Goal: Transaction & Acquisition: Purchase product/service

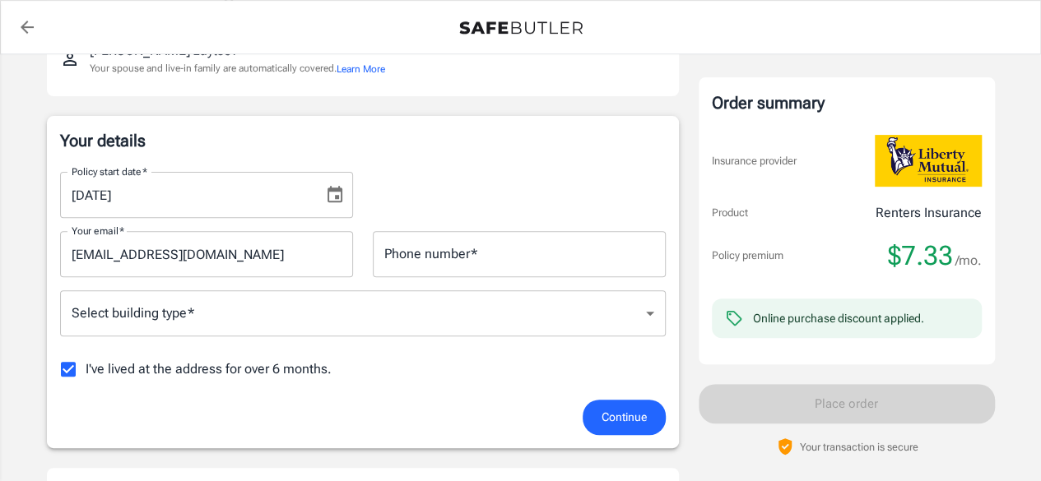
scroll to position [308, 0]
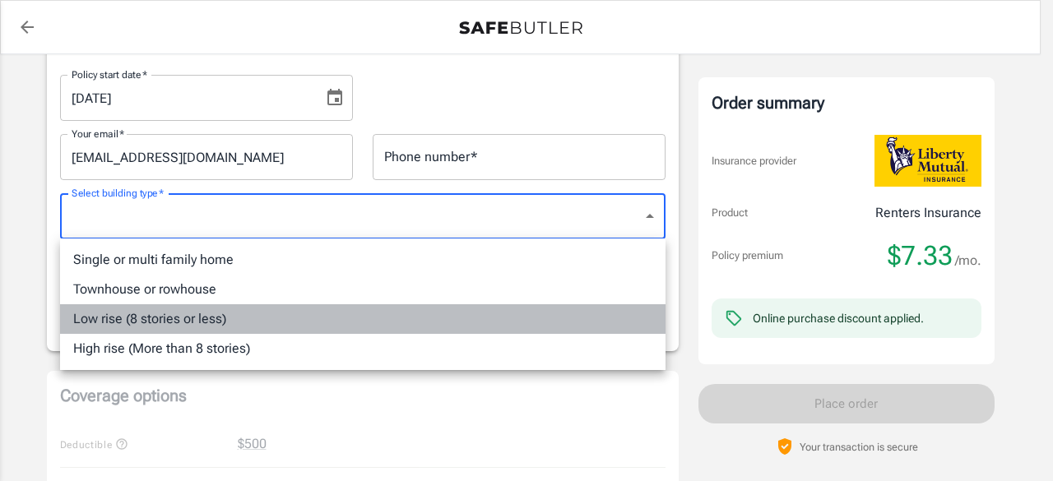
click at [452, 327] on li "Low rise (8 stories or less)" at bounding box center [362, 319] width 605 height 30
type input "lowrise"
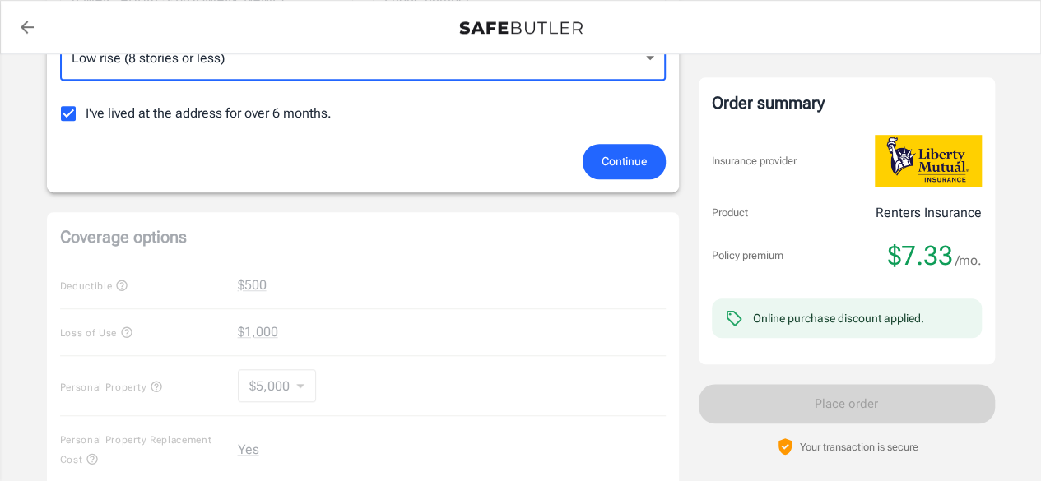
scroll to position [473, 0]
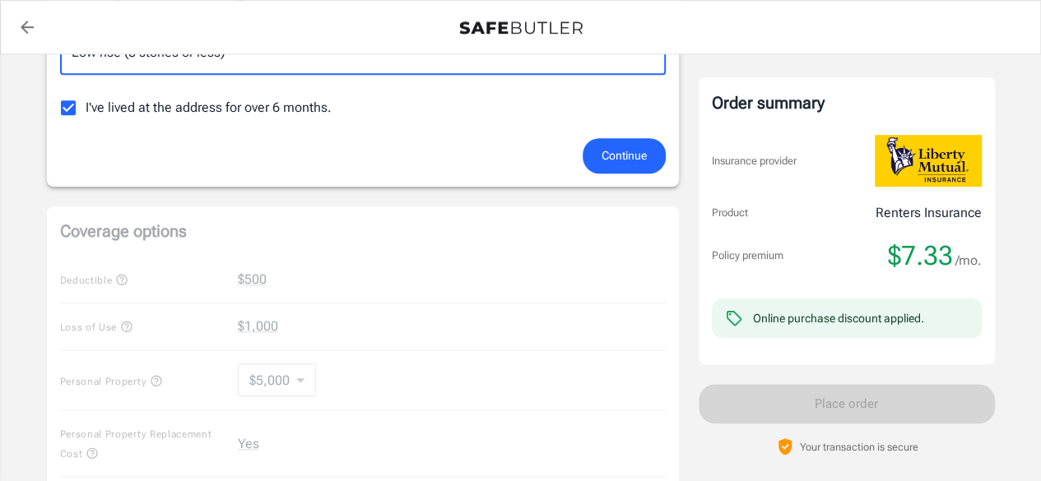
click at [256, 100] on span "I've lived at the address for over 6 months." at bounding box center [209, 108] width 246 height 20
click at [86, 100] on input "I've lived at the address for over 6 months." at bounding box center [68, 107] width 35 height 35
checkbox input "false"
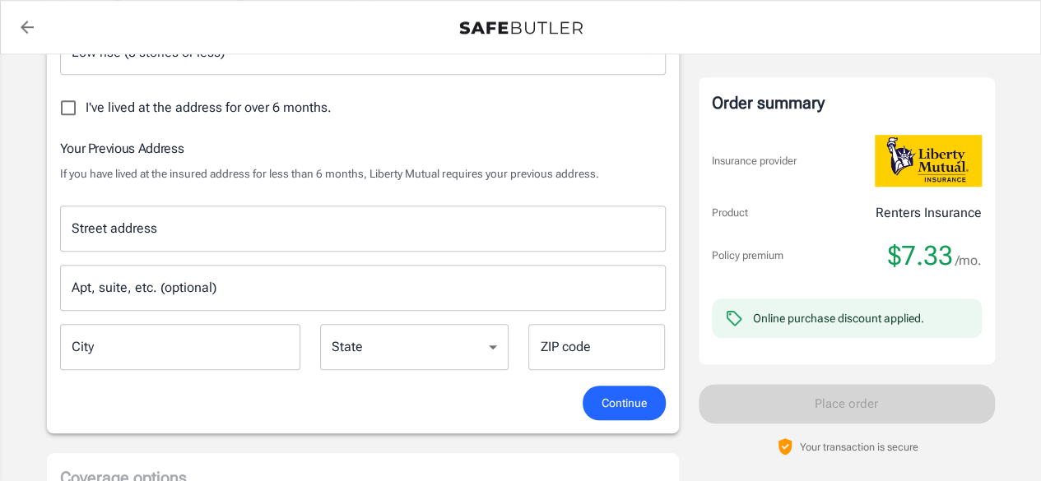
click at [267, 235] on input "Street address" at bounding box center [362, 228] width 591 height 31
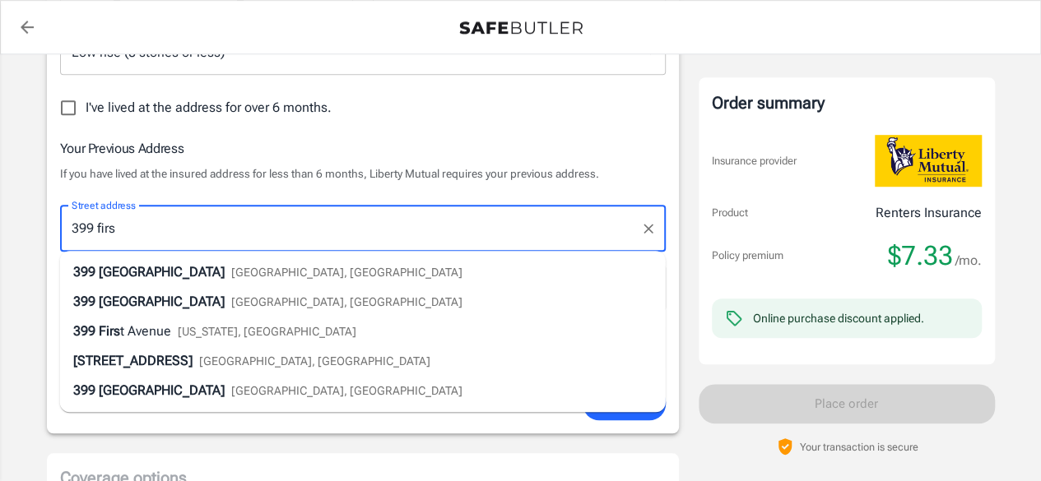
click at [231, 266] on span "[GEOGRAPHIC_DATA], [GEOGRAPHIC_DATA]" at bounding box center [346, 272] width 231 height 13
type input "[STREET_ADDRESS]"
type input "[GEOGRAPHIC_DATA]"
select select "NJ"
type input "07302"
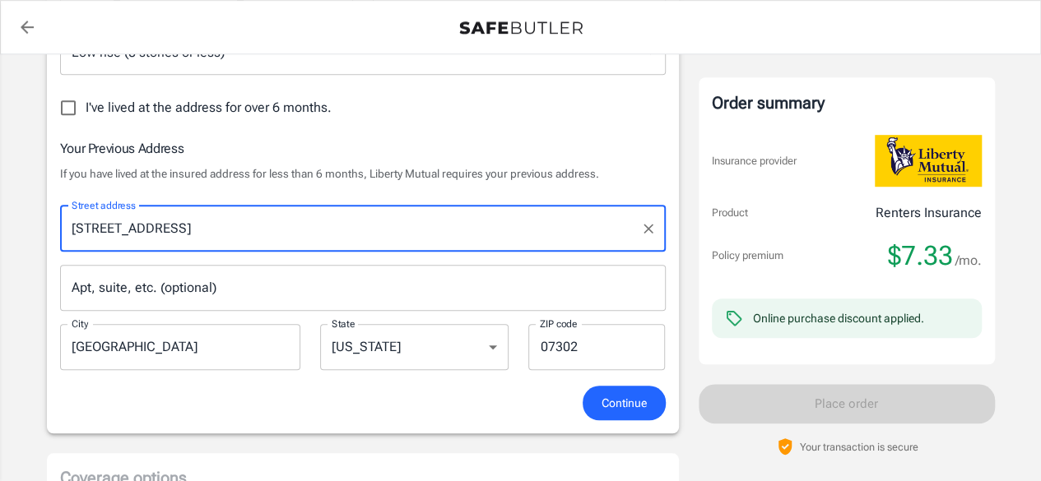
type input "[STREET_ADDRESS]"
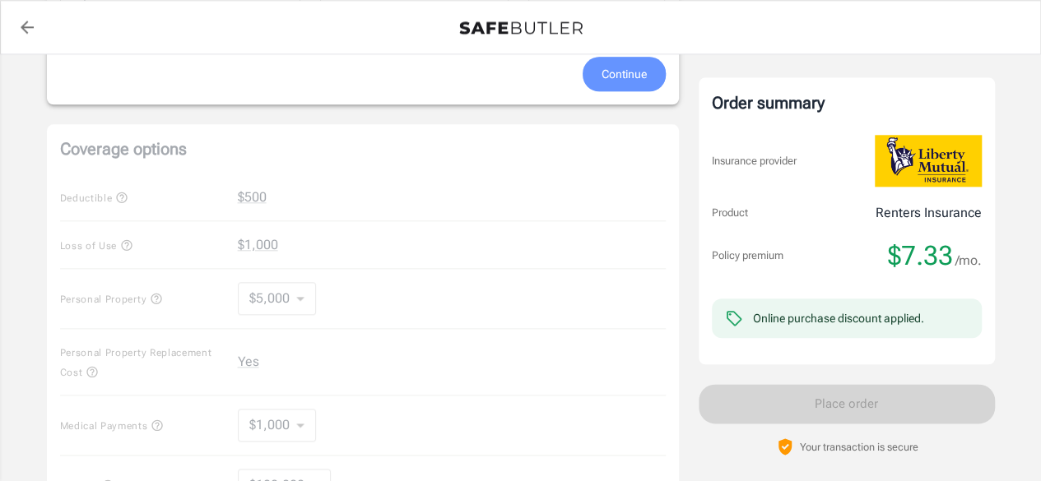
click at [596, 83] on button "Continue" at bounding box center [623, 74] width 83 height 35
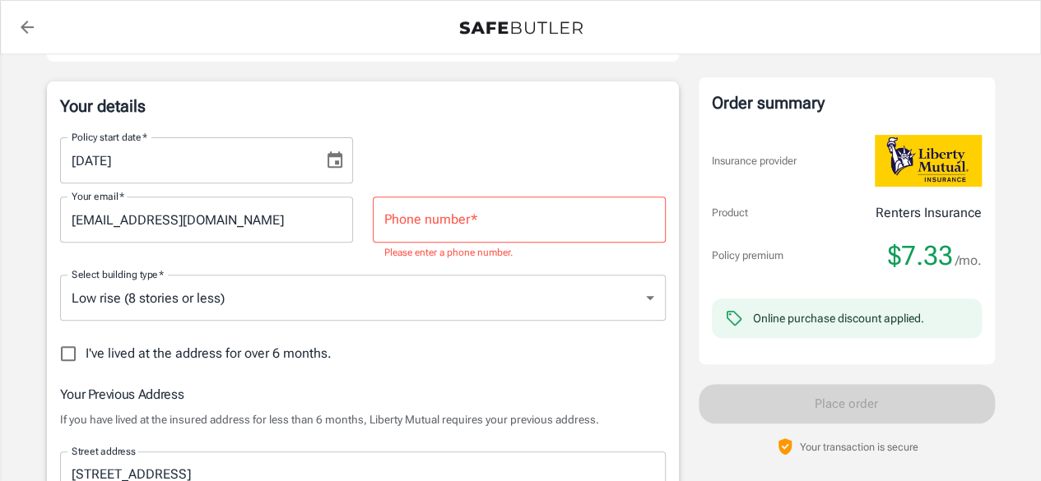
scroll to position [224, 0]
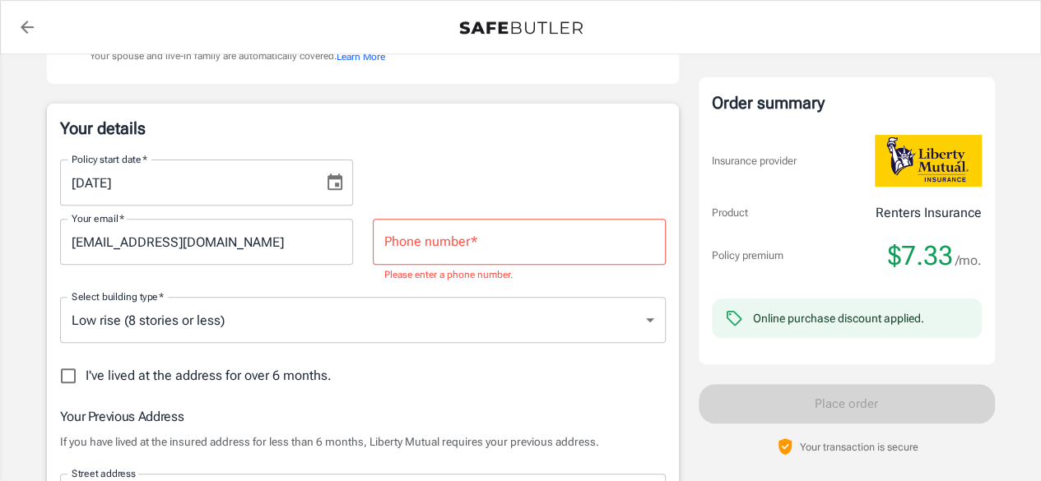
drag, startPoint x: 491, startPoint y: 265, endPoint x: 487, endPoint y: 257, distance: 8.5
click at [490, 265] on div "Phone number   * Phone number   * Please enter a phone number." at bounding box center [519, 251] width 293 height 65
click at [482, 251] on input "Phone number   *" at bounding box center [519, 242] width 293 height 46
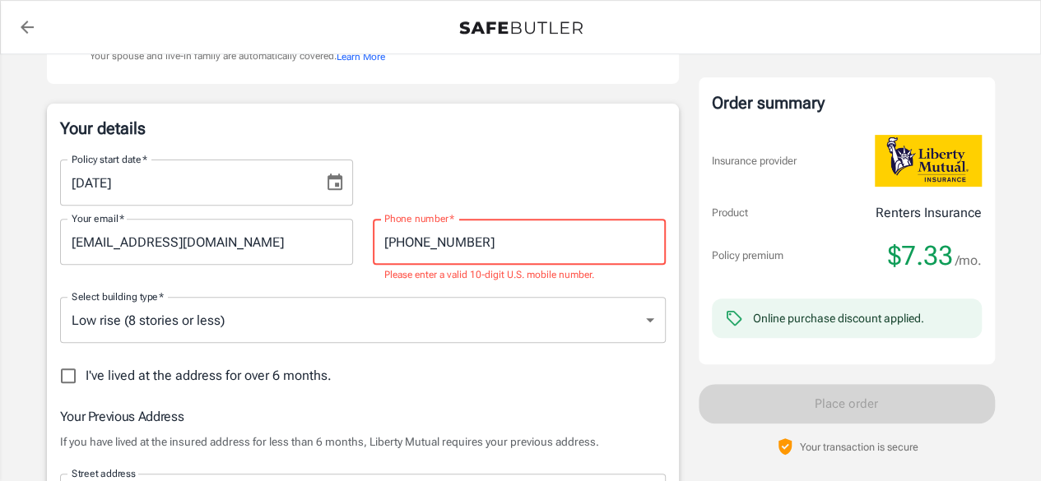
click at [395, 238] on input "[PHONE_NUMBER]" at bounding box center [519, 242] width 293 height 46
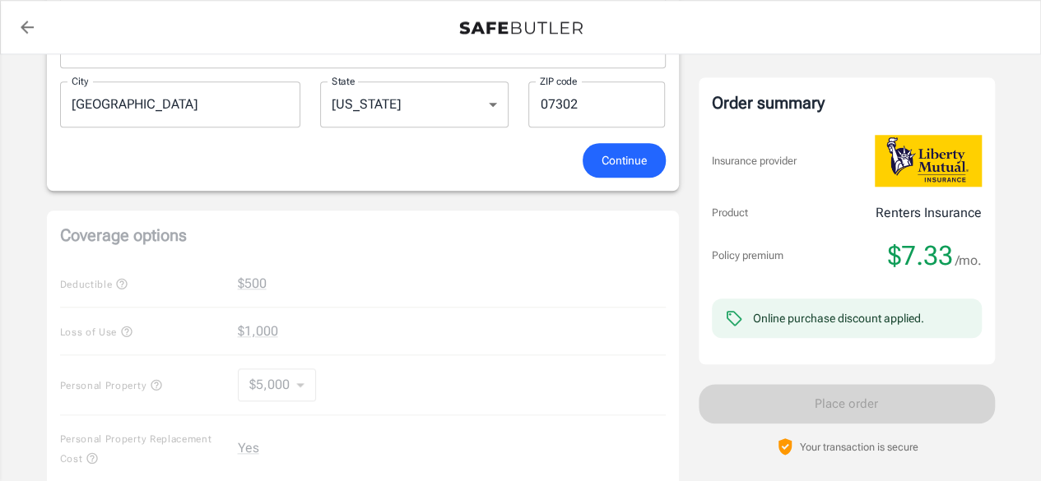
scroll to position [717, 0]
type input "8578001703"
click at [596, 151] on button "Continue" at bounding box center [623, 158] width 83 height 35
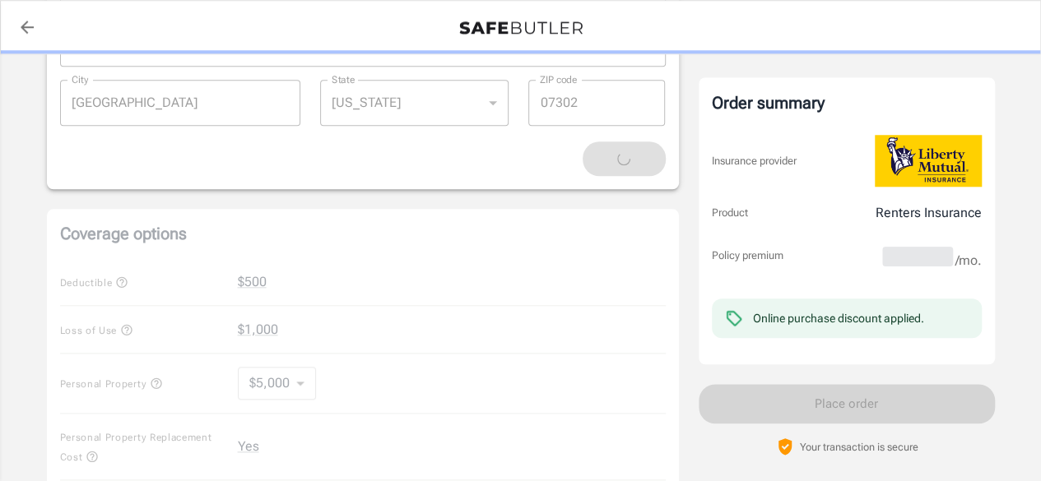
scroll to position [800, 0]
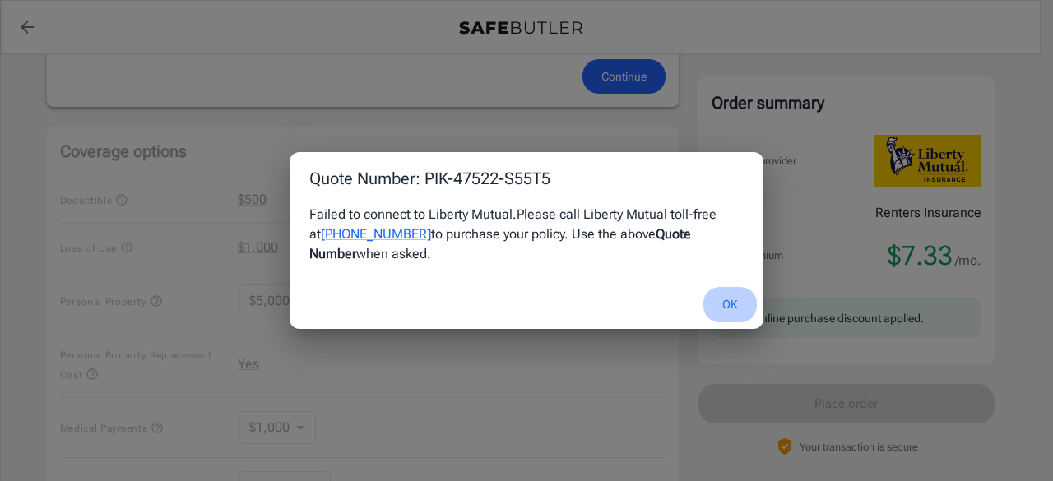
click at [727, 300] on button "OK" at bounding box center [729, 304] width 53 height 35
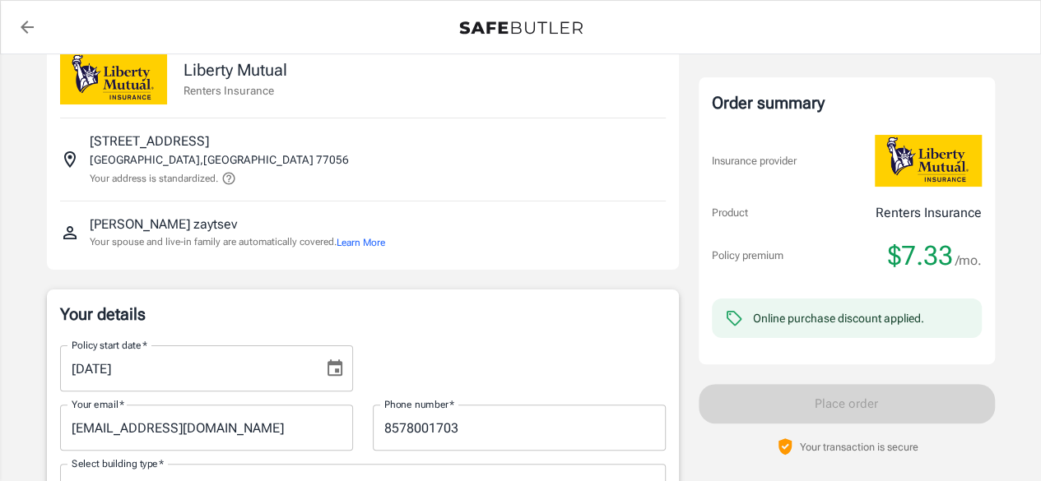
scroll to position [0, 0]
